Goal: Information Seeking & Learning: Learn about a topic

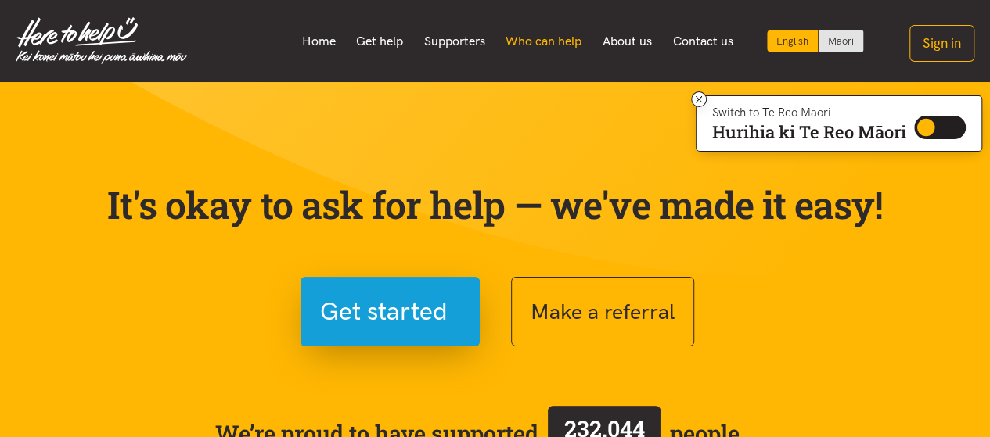
click at [569, 38] on link "Who can help" at bounding box center [543, 41] width 97 height 33
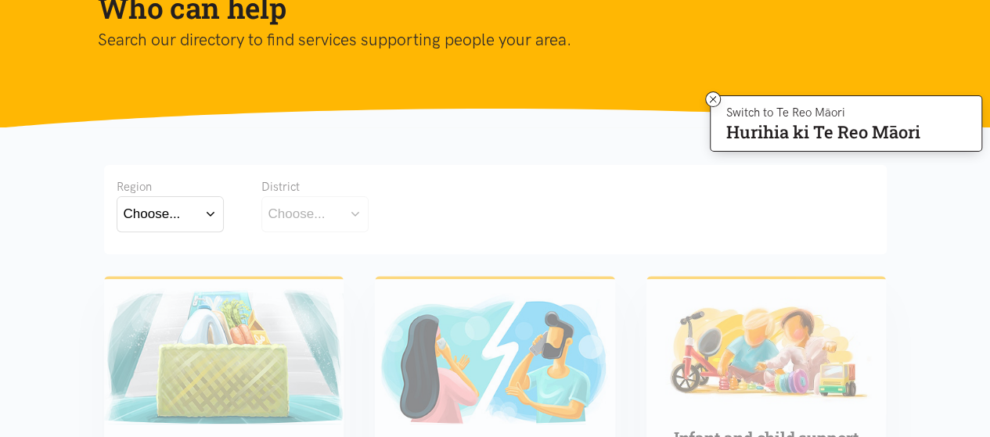
scroll to position [235, 0]
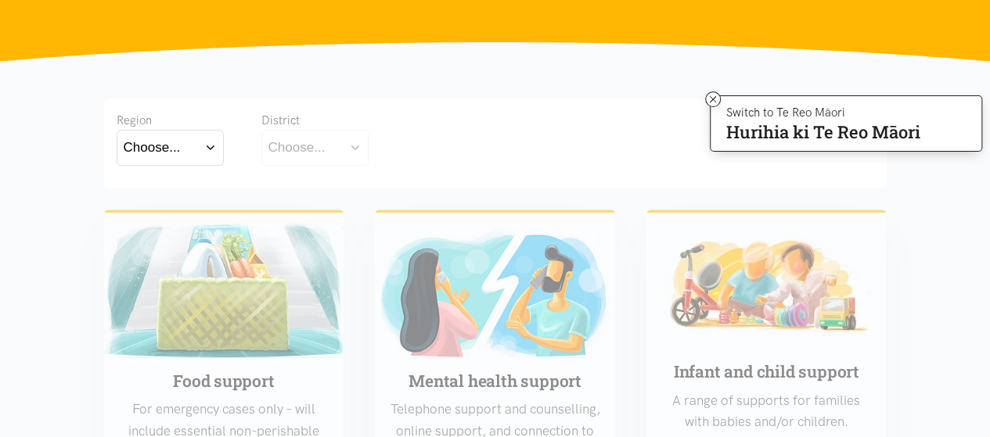
click at [196, 142] on button "Choose..." at bounding box center [170, 147] width 107 height 35
click at [163, 197] on label "Bay of Plenty" at bounding box center [167, 193] width 86 height 20
click at [0, 0] on input "Bay of Plenty" at bounding box center [0, 0] width 0 height 0
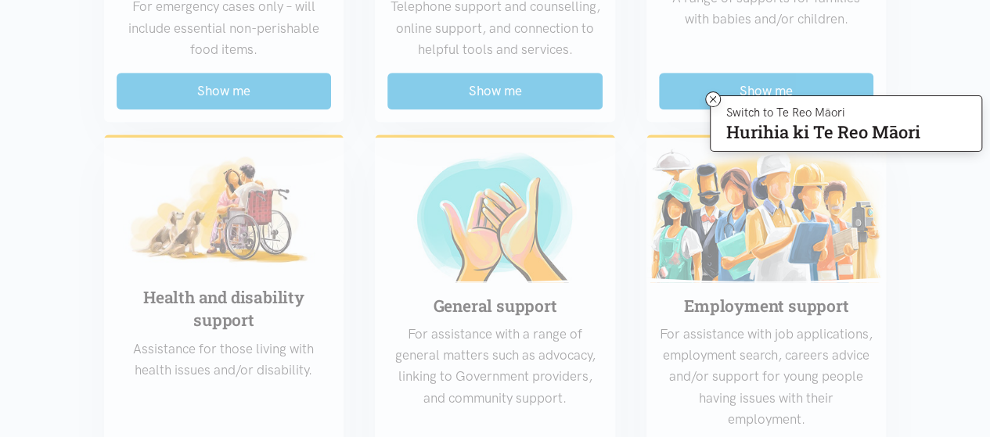
scroll to position [626, 0]
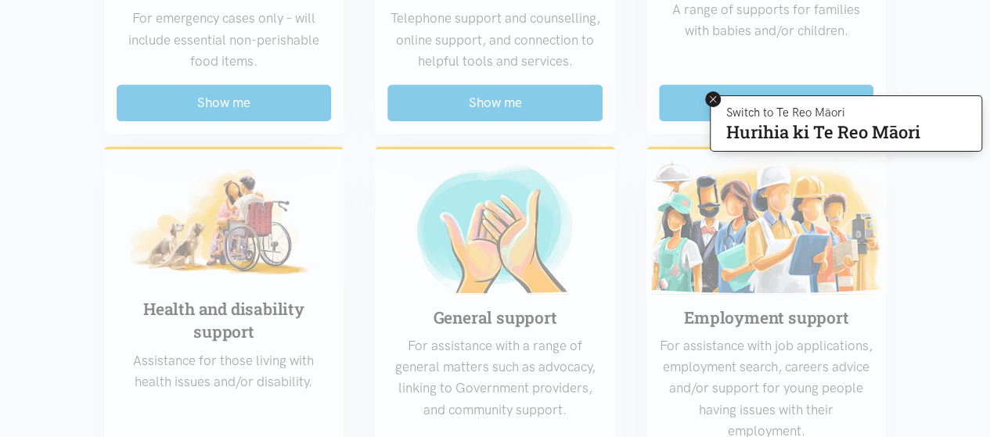
click at [713, 96] on icon at bounding box center [713, 99] width 6 height 6
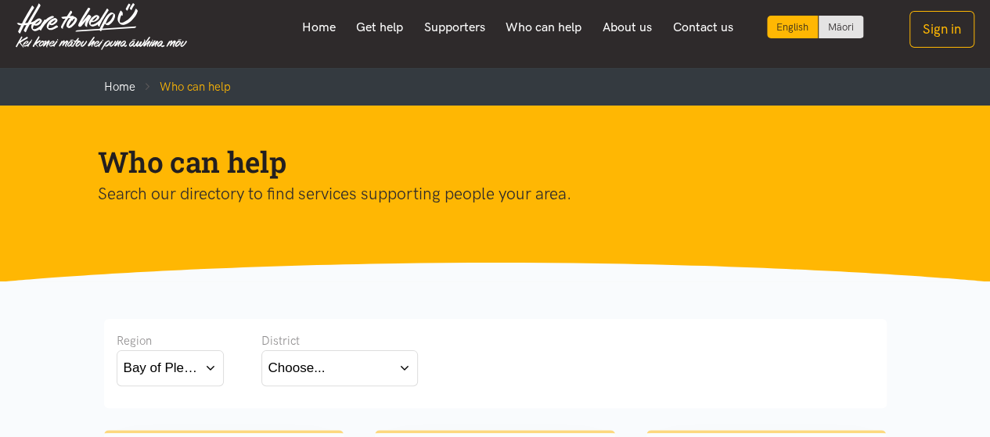
scroll to position [0, 0]
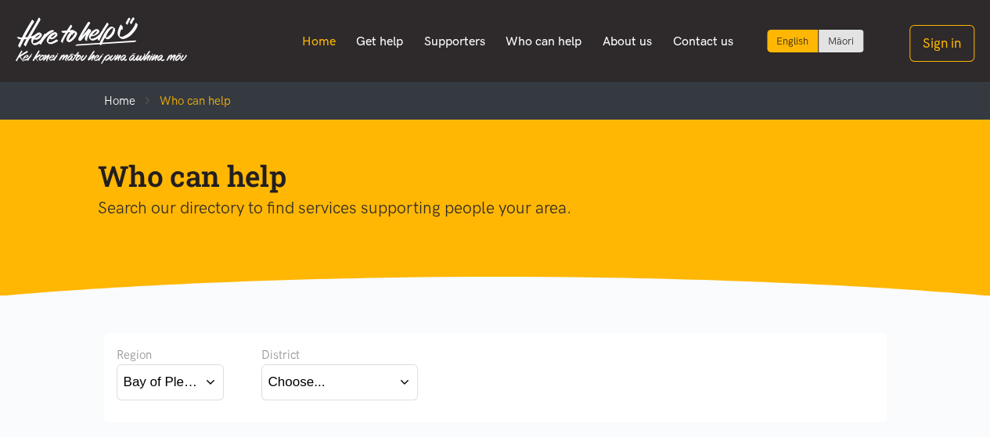
click at [308, 37] on link "Home" at bounding box center [318, 41] width 55 height 33
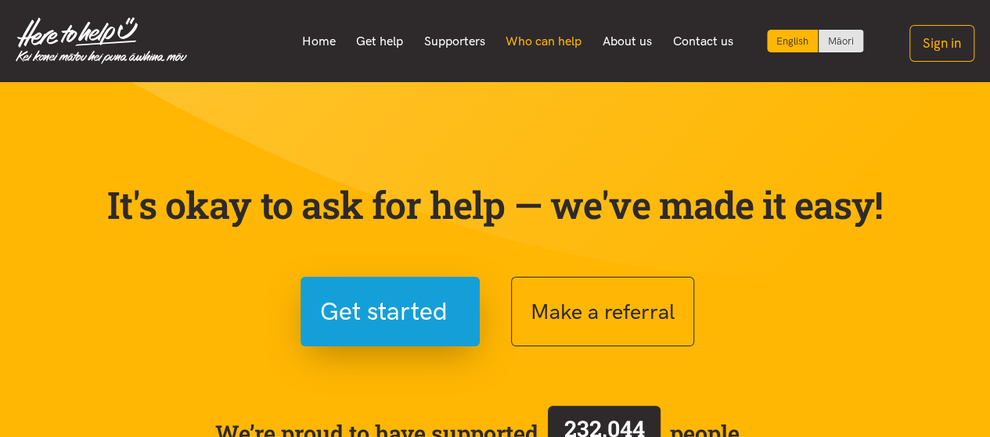
click at [578, 41] on link "Who can help" at bounding box center [543, 41] width 97 height 33
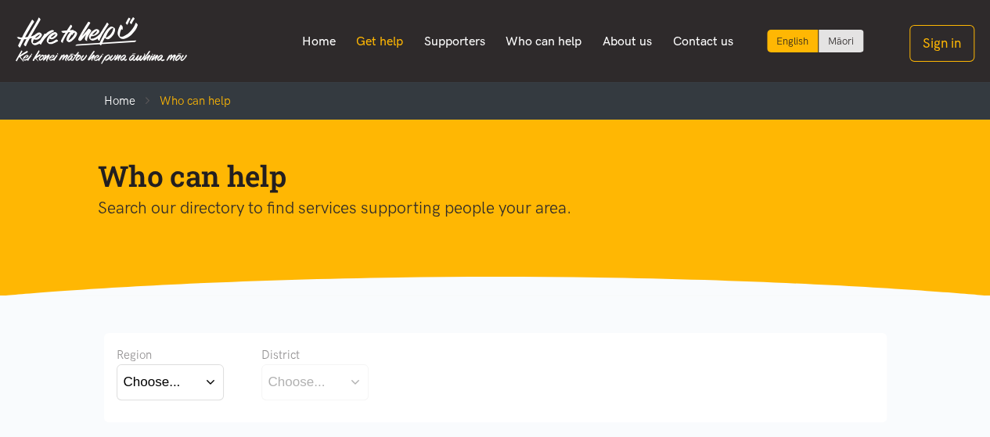
click at [390, 45] on link "Get help" at bounding box center [380, 41] width 68 height 33
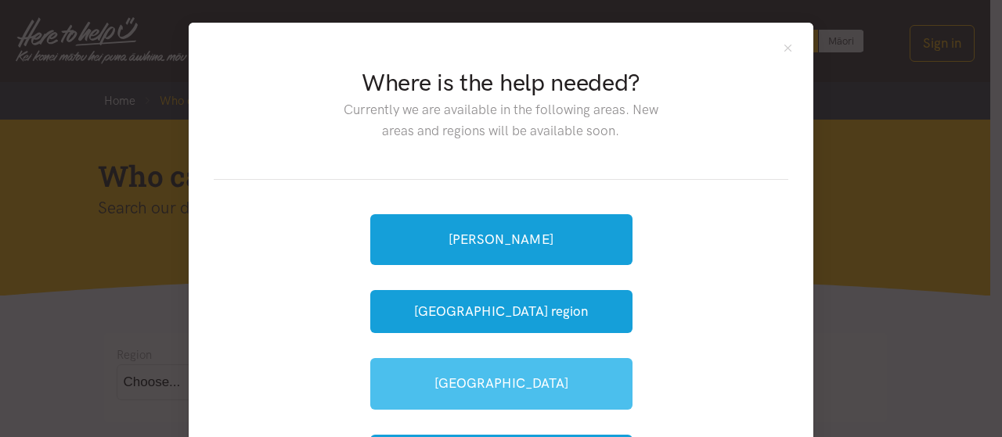
click at [491, 375] on link "[GEOGRAPHIC_DATA]" at bounding box center [501, 383] width 262 height 51
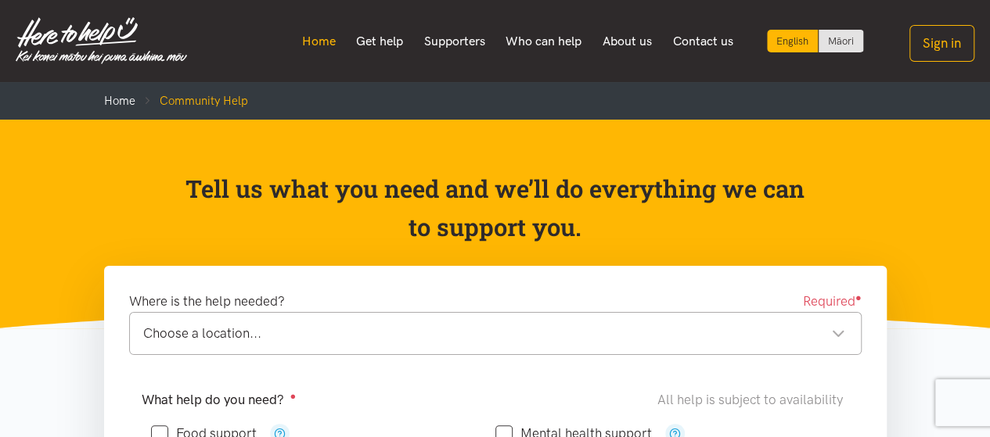
click at [330, 38] on link "Home" at bounding box center [318, 41] width 55 height 33
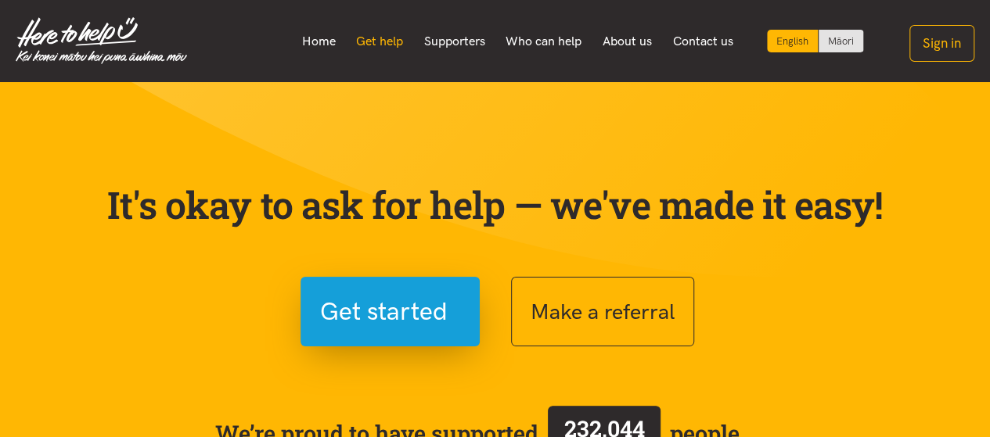
click at [376, 34] on link "Get help" at bounding box center [380, 41] width 68 height 33
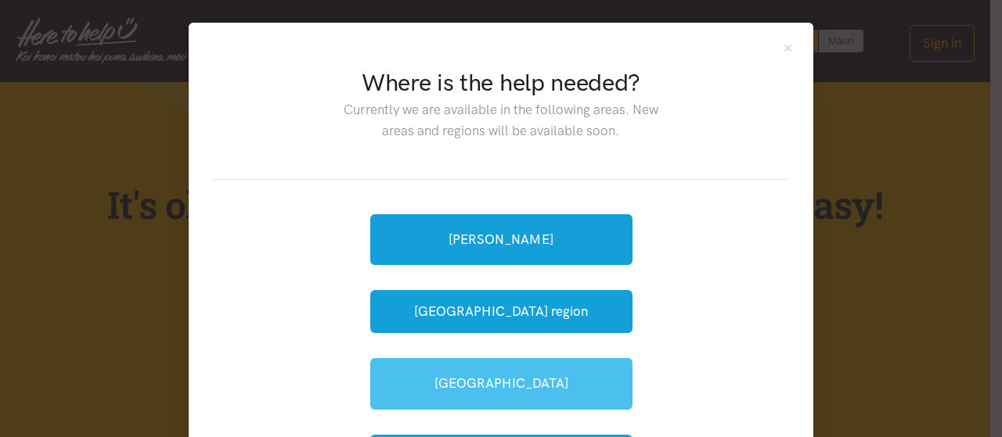
click at [512, 385] on link "[GEOGRAPHIC_DATA]" at bounding box center [501, 383] width 262 height 51
